Goal: Transaction & Acquisition: Subscribe to service/newsletter

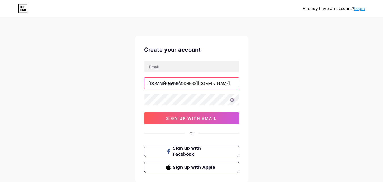
click at [214, 86] on input "techdealer786@gmail.com" at bounding box center [191, 82] width 95 height 11
type input "t"
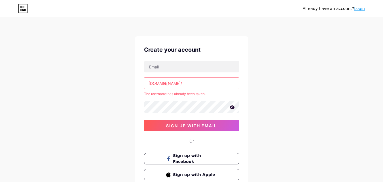
type input "t"
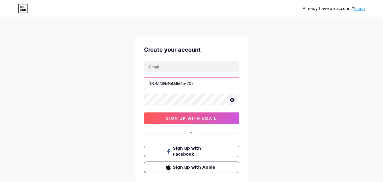
click at [171, 83] on input "techxtreme-707" at bounding box center [191, 82] width 95 height 11
type input "techxtreme707"
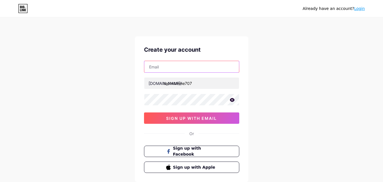
click at [208, 70] on input "text" at bounding box center [191, 66] width 95 height 11
click at [232, 100] on icon at bounding box center [232, 100] width 5 height 4
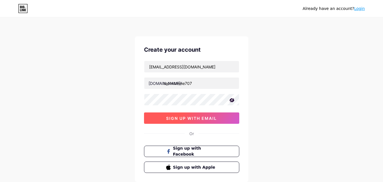
click at [228, 114] on button "sign up with email" at bounding box center [191, 117] width 95 height 11
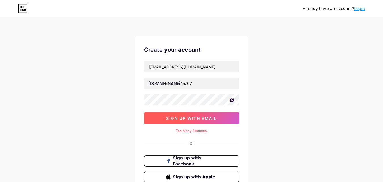
click at [208, 116] on span "sign up with email" at bounding box center [191, 118] width 51 height 5
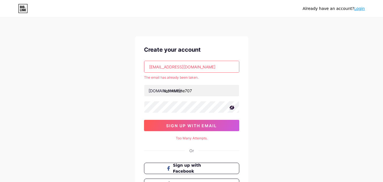
drag, startPoint x: 175, startPoint y: 67, endPoint x: 172, endPoint y: 67, distance: 3.1
click at [172, 67] on input "techdealer786@gmail.com" at bounding box center [191, 66] width 95 height 11
drag, startPoint x: 175, startPoint y: 67, endPoint x: 148, endPoint y: 68, distance: 27.3
click at [148, 68] on input "techdealer786@gmail.com" at bounding box center [191, 66] width 95 height 11
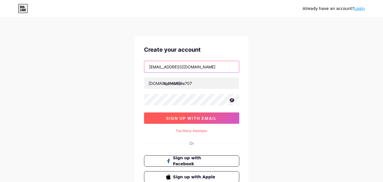
type input "mowaisi1234@gmail.com"
click at [216, 114] on button "sign up with email" at bounding box center [191, 117] width 95 height 11
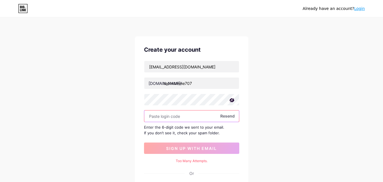
paste input "670591"
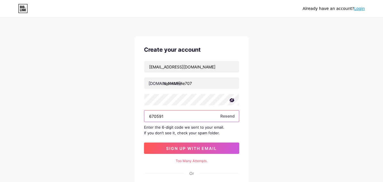
type input "670591"
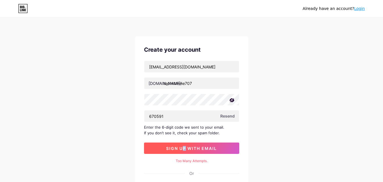
drag, startPoint x: 184, startPoint y: 140, endPoint x: 186, endPoint y: 148, distance: 8.3
click at [186, 148] on div "mowaisi1234@gmail.com bio.link/ techxtreme707 670591 Resend Enter the 6-digit c…" at bounding box center [191, 107] width 95 height 93
click at [186, 148] on span "sign up with email" at bounding box center [191, 148] width 51 height 5
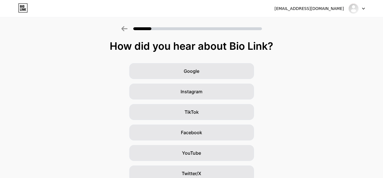
click at [383, 79] on html "mowaisi1234@gmail.com Logout Link Copied How did you hear about Bio Link? Googl…" at bounding box center [191, 122] width 383 height 245
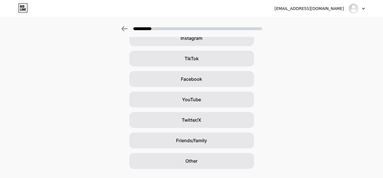
scroll to position [54, 0]
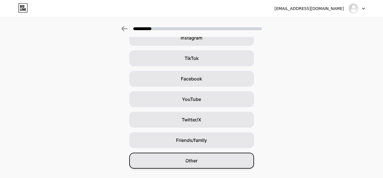
click at [243, 163] on div "Other" at bounding box center [191, 160] width 125 height 16
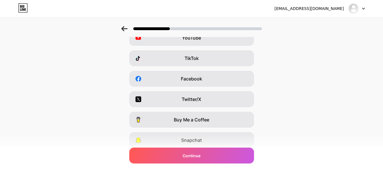
scroll to position [0, 0]
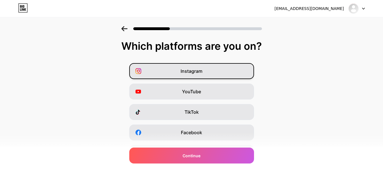
click at [231, 70] on div "Instagram" at bounding box center [191, 71] width 125 height 16
click at [231, 83] on div "Instagram YouTube TikTok Facebook Twitter/X Buy Me a Coffee Snapchat I have a w…" at bounding box center [192, 142] width 378 height 159
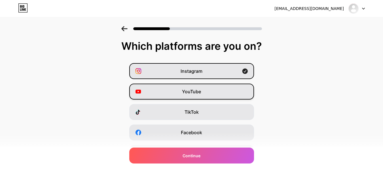
click at [231, 88] on div "YouTube" at bounding box center [191, 91] width 125 height 16
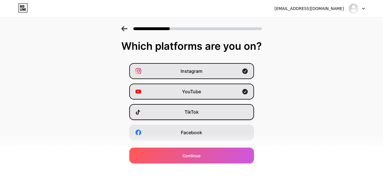
click at [228, 109] on div "TikTok" at bounding box center [191, 112] width 125 height 16
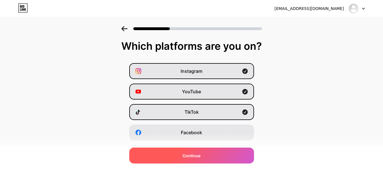
click at [226, 156] on div "Continue" at bounding box center [191, 155] width 125 height 16
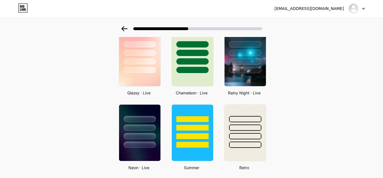
scroll to position [180, 0]
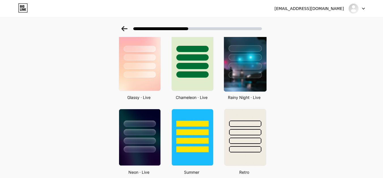
click at [264, 80] on img at bounding box center [245, 62] width 43 height 58
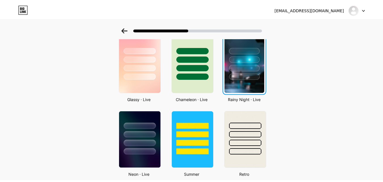
scroll to position [0, 0]
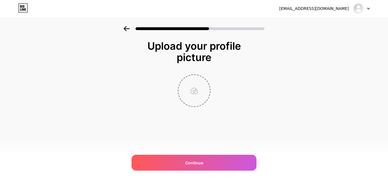
click at [183, 88] on input "file" at bounding box center [193, 90] width 31 height 31
type input "C:\fakepath\Tech Xtreme Logo Design.png"
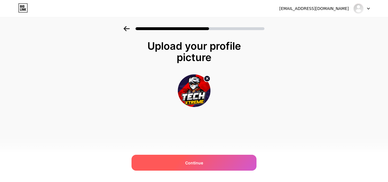
click at [218, 169] on div "Continue" at bounding box center [193, 163] width 125 height 16
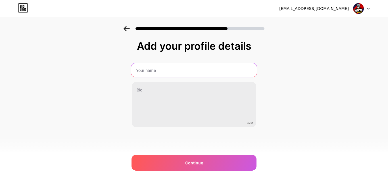
click at [199, 66] on input "text" at bounding box center [193, 70] width 125 height 14
type input "t"
type input "Tech Xtreme 707"
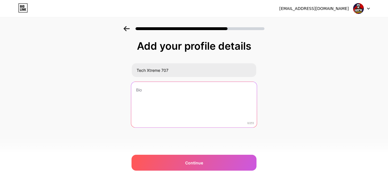
click at [198, 103] on textarea at bounding box center [193, 105] width 125 height 46
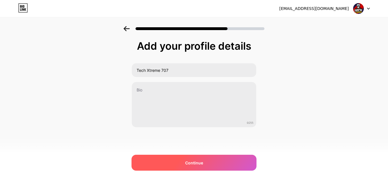
click at [226, 161] on div "Continue" at bounding box center [193, 163] width 125 height 16
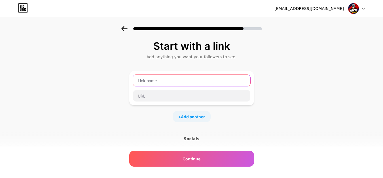
click at [198, 84] on input "text" at bounding box center [191, 80] width 117 height 11
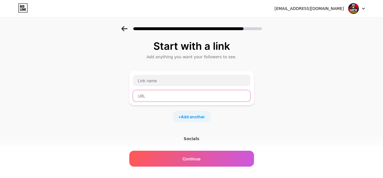
click at [198, 96] on input "text" at bounding box center [191, 95] width 117 height 11
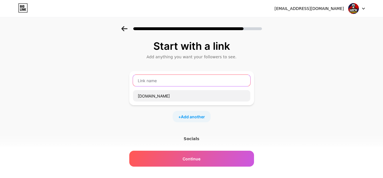
click at [193, 79] on input "text" at bounding box center [191, 80] width 117 height 11
click at [196, 83] on input "text" at bounding box center [191, 80] width 117 height 11
click at [197, 82] on input "text" at bounding box center [191, 80] width 117 height 11
drag, startPoint x: 197, startPoint y: 82, endPoint x: 197, endPoint y: 100, distance: 18.2
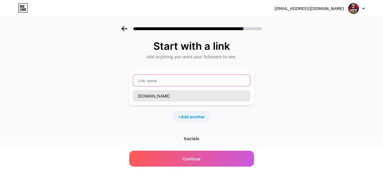
click at [197, 100] on div "techxtreme.com" at bounding box center [192, 87] width 118 height 27
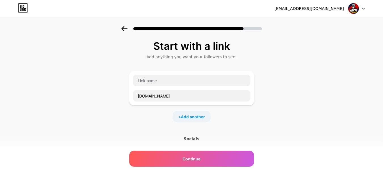
drag, startPoint x: 196, startPoint y: 145, endPoint x: 192, endPoint y: 134, distance: 11.5
click at [192, 134] on div "Start with a link Add anything you want your followers to see. techxtreme.com +…" at bounding box center [191, 118] width 125 height 157
click at [192, 102] on div "techxtreme.com" at bounding box center [191, 88] width 125 height 34
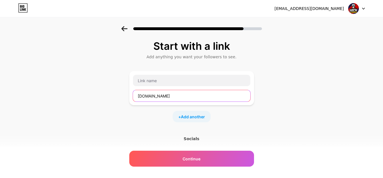
click at [172, 95] on input "techxtreme.com" at bounding box center [191, 95] width 117 height 11
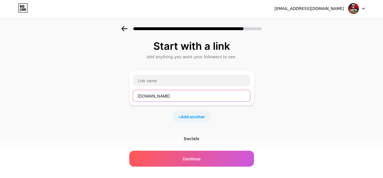
paste input "https://www.tiktok.com/@tech_xtreme_707"
type input "https://www.tiktok.com/@tech_xtreme_707"
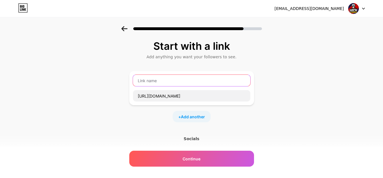
click at [173, 75] on input "text" at bounding box center [191, 80] width 117 height 11
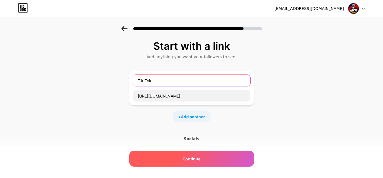
type input "Tik Tok"
click at [179, 157] on div "Continue" at bounding box center [191, 158] width 125 height 16
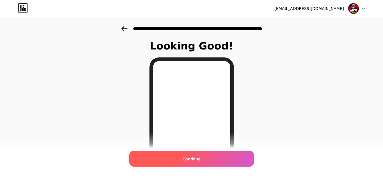
click at [200, 157] on span "Continue" at bounding box center [192, 158] width 18 height 6
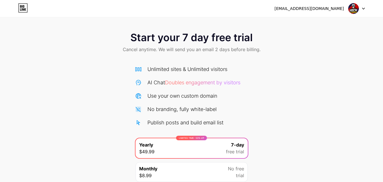
drag, startPoint x: 384, startPoint y: 84, endPoint x: 386, endPoint y: 98, distance: 14.9
click at [383, 98] on html "mowaisi1234@gmail.com Logout Link Copied Start your 7 day free trial Cancel any…" at bounding box center [191, 114] width 383 height 228
click at [21, 8] on icon at bounding box center [23, 7] width 10 height 9
click at [360, 8] on div at bounding box center [357, 8] width 16 height 10
click at [335, 7] on div "mowaisi1234@gmail.com" at bounding box center [310, 9] width 70 height 6
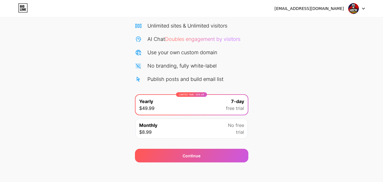
scroll to position [46, 0]
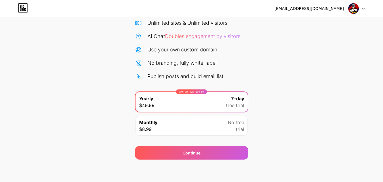
click at [213, 119] on div "Monthly $8.99 No free trial" at bounding box center [192, 126] width 112 height 20
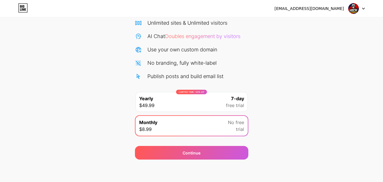
click at [219, 104] on div "LIMITED TIME : 50% off Yearly $49.99 7-day free trial" at bounding box center [192, 102] width 112 height 20
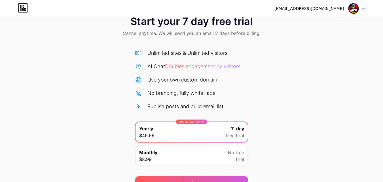
scroll to position [0, 0]
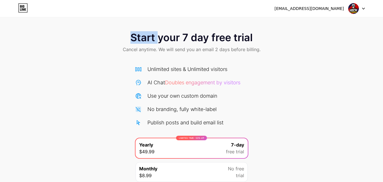
click at [140, 19] on div "Start your 7 day free trial Cancel anytime. We will send you an email 2 days be…" at bounding box center [191, 103] width 383 height 206
